Goal: Task Accomplishment & Management: Manage account settings

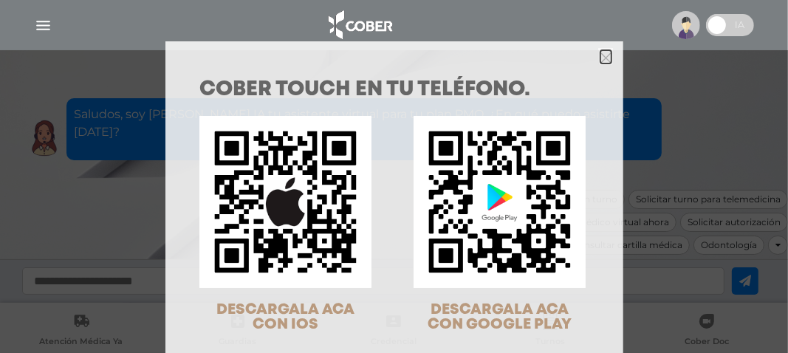
click at [600, 61] on polygon "Close" at bounding box center [605, 57] width 11 height 11
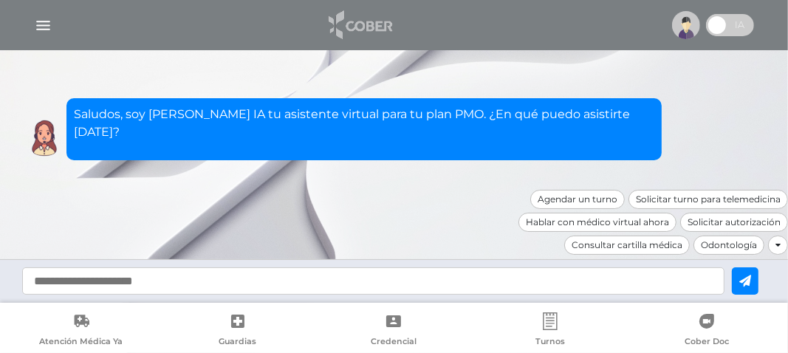
click at [377, 26] on img at bounding box center [360, 24] width 78 height 35
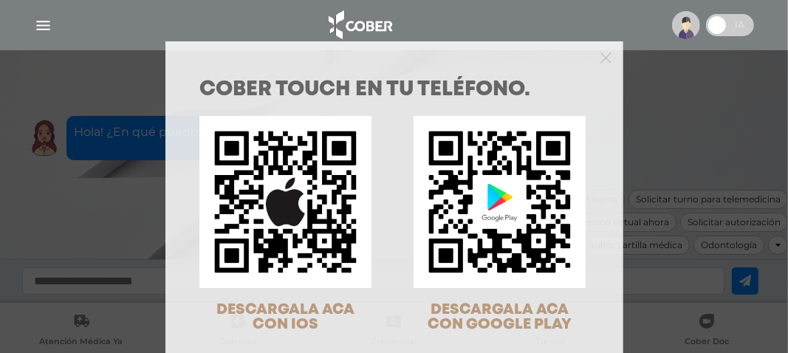
click at [690, 126] on div "COBER TOUCH en tu teléfono. DESCARGALA ACA CON IOS DESCARGALA ACA CON GOOGLE PL…" at bounding box center [394, 176] width 788 height 353
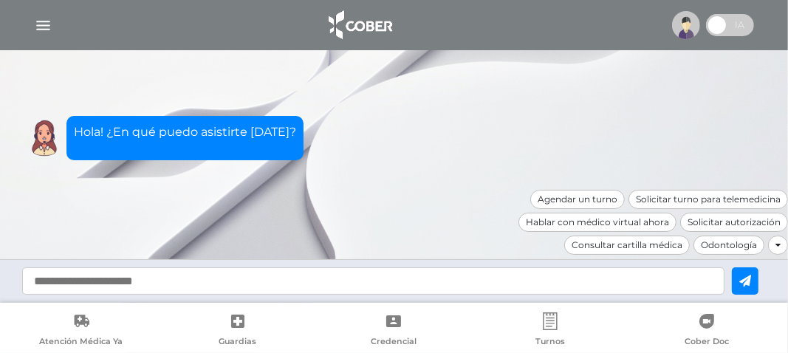
click at [34, 24] on img "button" at bounding box center [43, 25] width 18 height 18
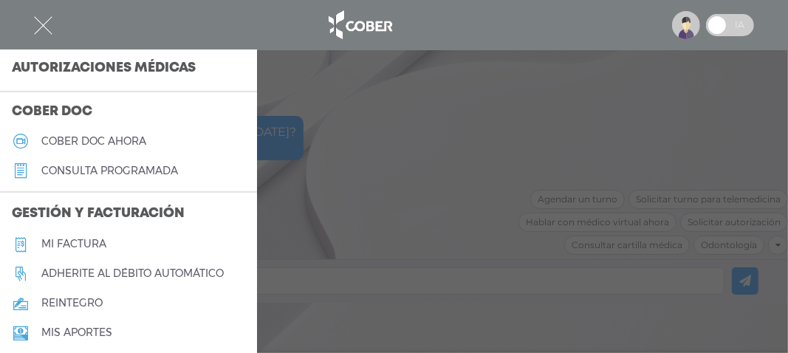
scroll to position [369, 0]
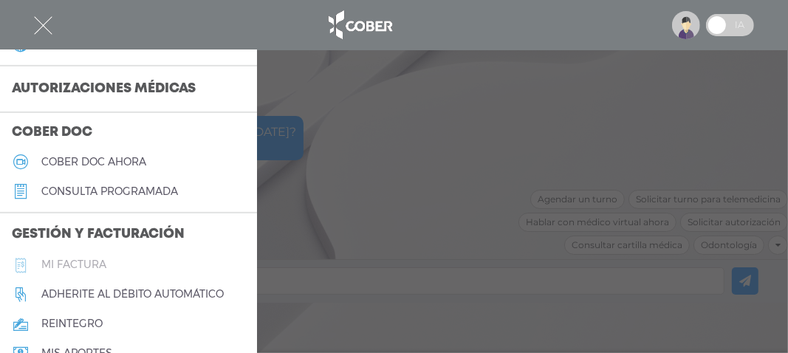
click at [89, 261] on h5 "Mi factura" at bounding box center [73, 265] width 65 height 13
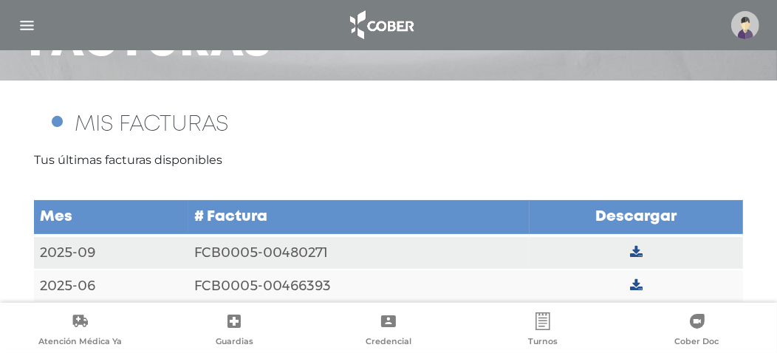
scroll to position [164, 0]
